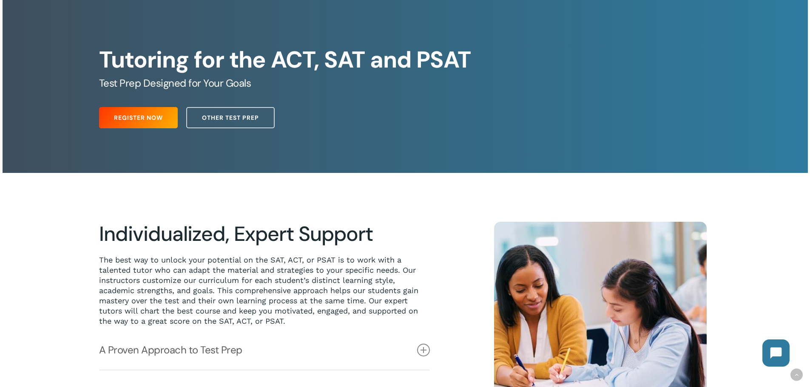
scroll to position [43, 0]
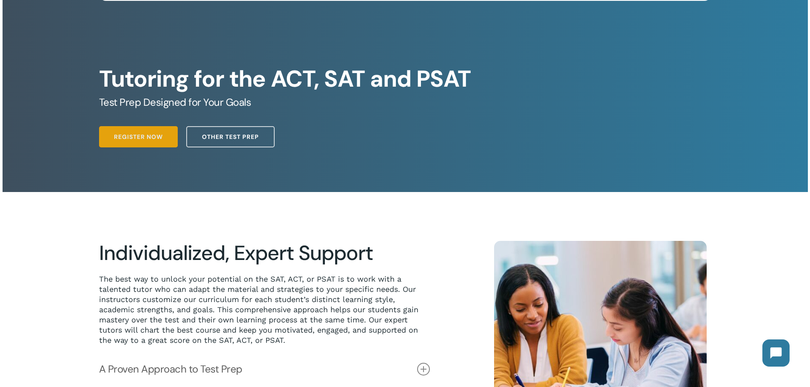
click at [138, 134] on span "Register Now" at bounding box center [138, 137] width 49 height 9
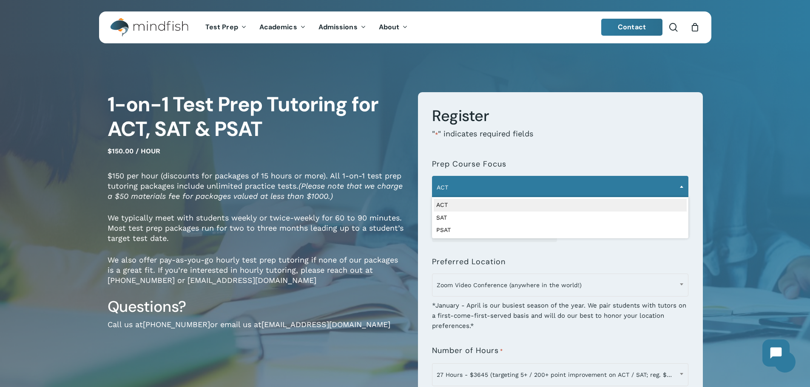
click at [569, 182] on span "ACT" at bounding box center [559, 188] width 255 height 18
select select "***"
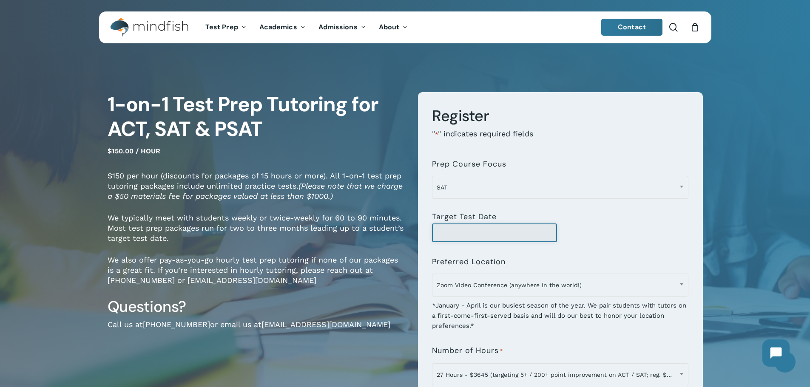
click at [488, 237] on input "Target Test Date" at bounding box center [494, 233] width 125 height 19
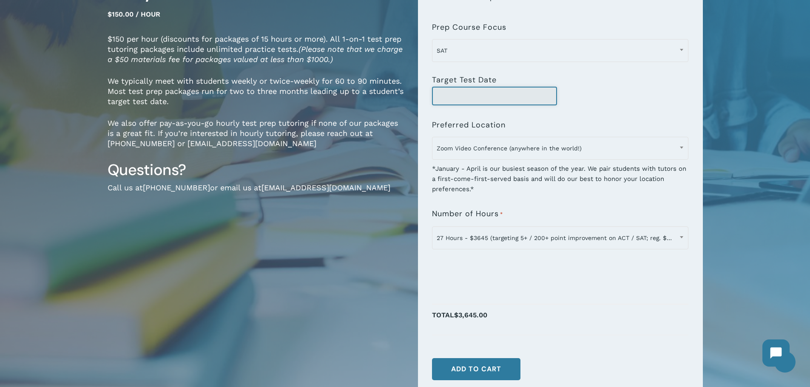
scroll to position [170, 0]
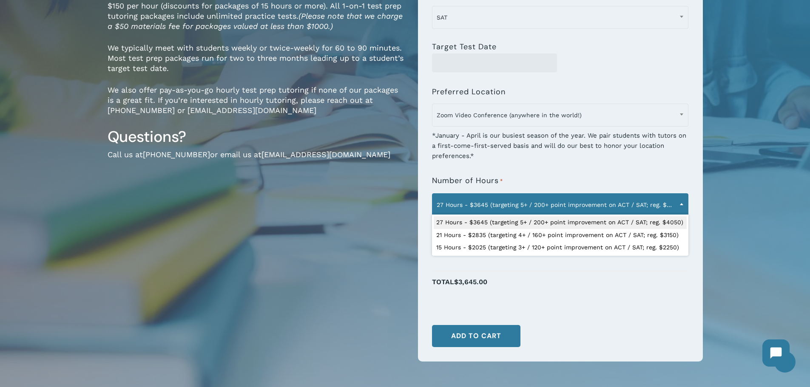
click at [495, 204] on span "27 Hours - $3645 (targeting 5+ / 200+ point improvement on ACT / SAT; reg. $405…" at bounding box center [559, 205] width 255 height 18
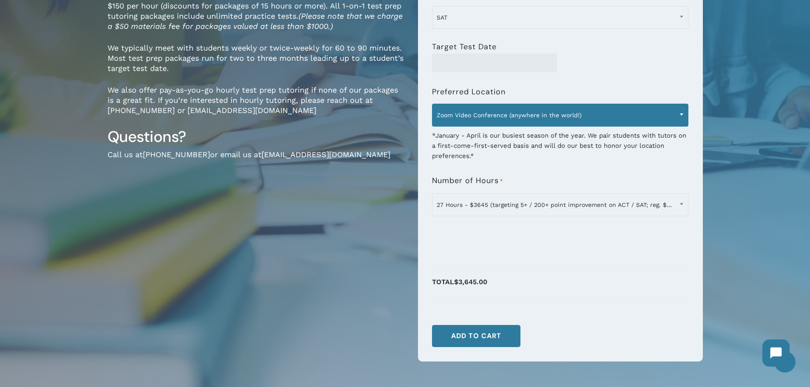
click at [549, 112] on span "Zoom Video Conference (anywhere in the world!)" at bounding box center [559, 115] width 255 height 18
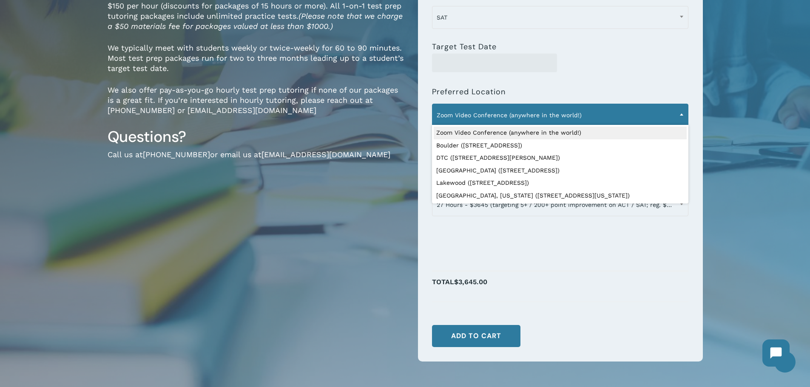
click at [549, 112] on span "Zoom Video Conference (anywhere in the world!)" at bounding box center [559, 115] width 255 height 18
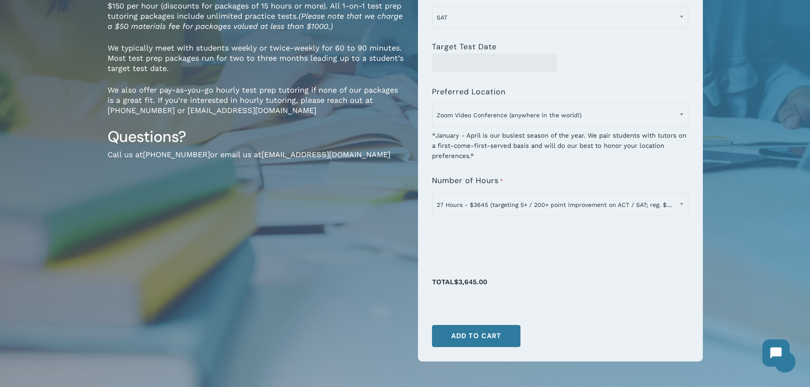
click at [529, 164] on div "**********" at bounding box center [560, 117] width 256 height 273
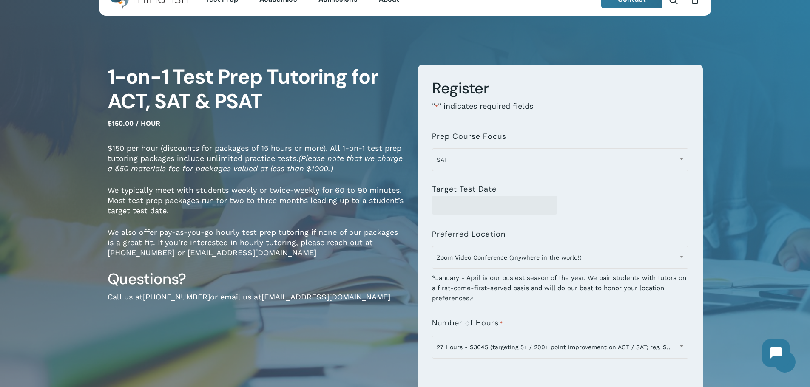
scroll to position [0, 0]
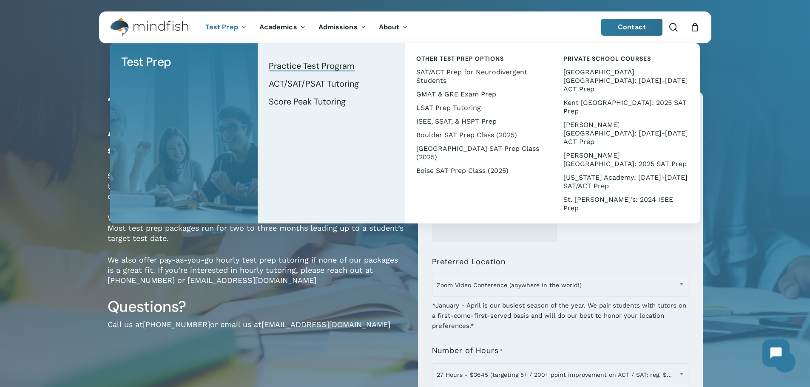
click at [298, 68] on span "Practice Test Program" at bounding box center [312, 65] width 86 height 11
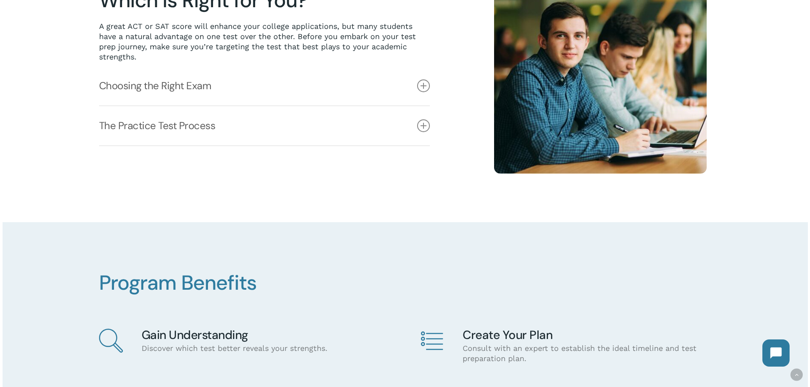
scroll to position [383, 0]
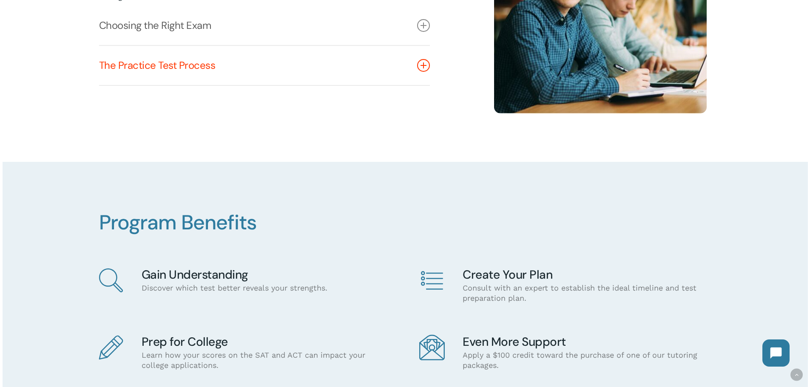
click at [419, 66] on icon at bounding box center [423, 65] width 13 height 13
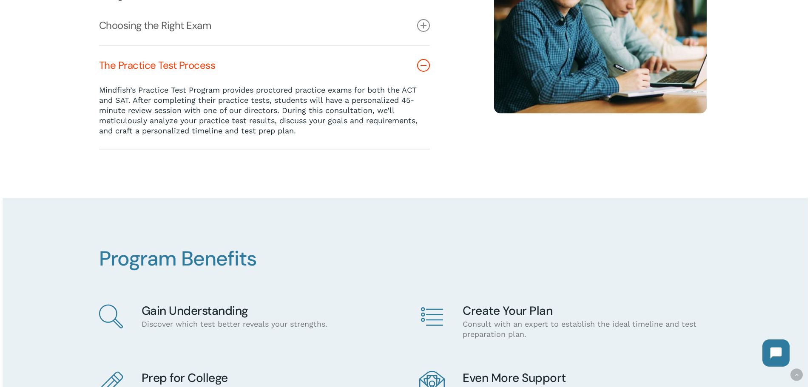
click at [165, 67] on link "The Practice Test Process" at bounding box center [264, 65] width 331 height 39
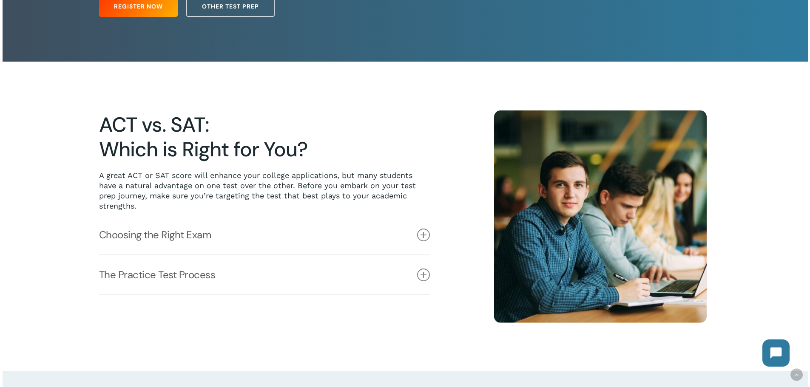
scroll to position [0, 0]
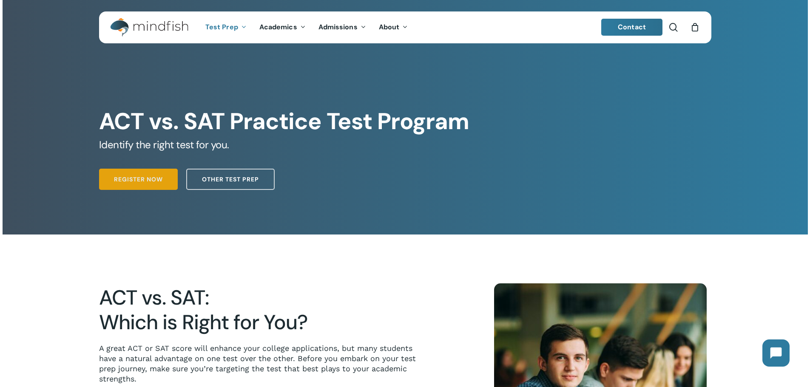
click at [144, 185] on link "Register Now" at bounding box center [138, 179] width 79 height 21
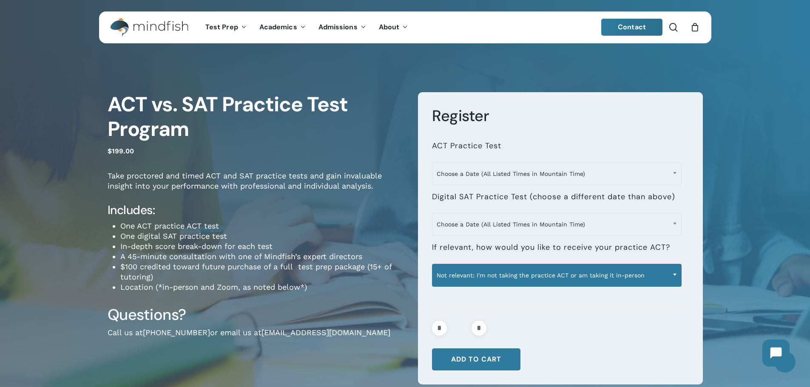
click at [493, 278] on span "Not relevant: I'm not taking the practice ACT or am taking it in-person" at bounding box center [556, 276] width 249 height 18
click at [493, 277] on span "Not relevant: I'm not taking the practice ACT or am taking it in-person" at bounding box center [556, 276] width 249 height 18
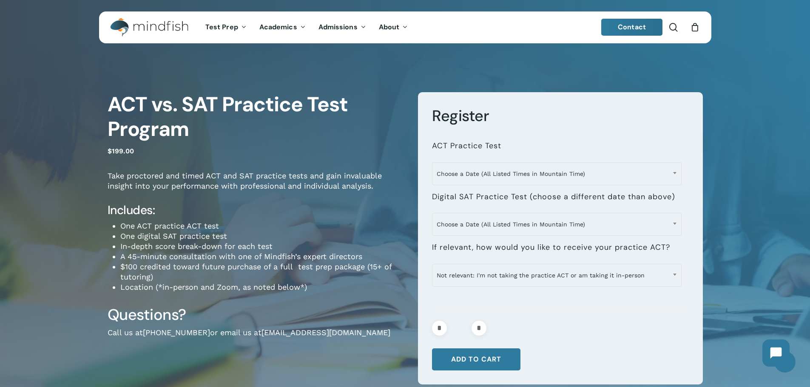
click at [618, 28] on link "Contact" at bounding box center [631, 27] width 61 height 17
